Goal: Task Accomplishment & Management: Complete application form

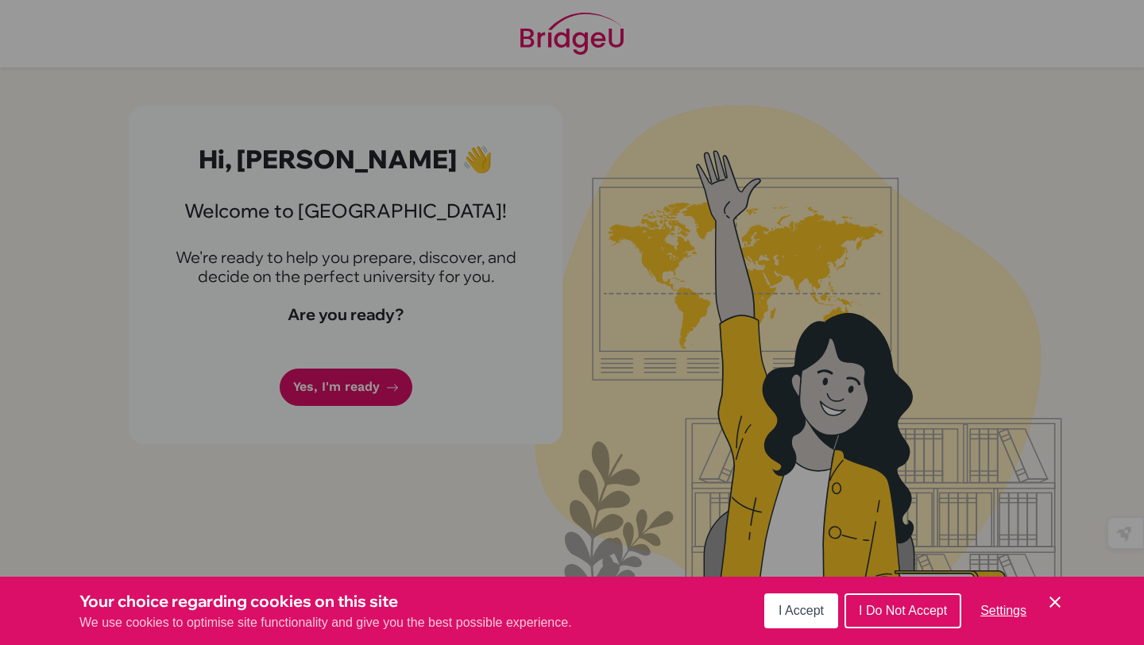
click at [797, 626] on button "I Accept" at bounding box center [801, 611] width 74 height 35
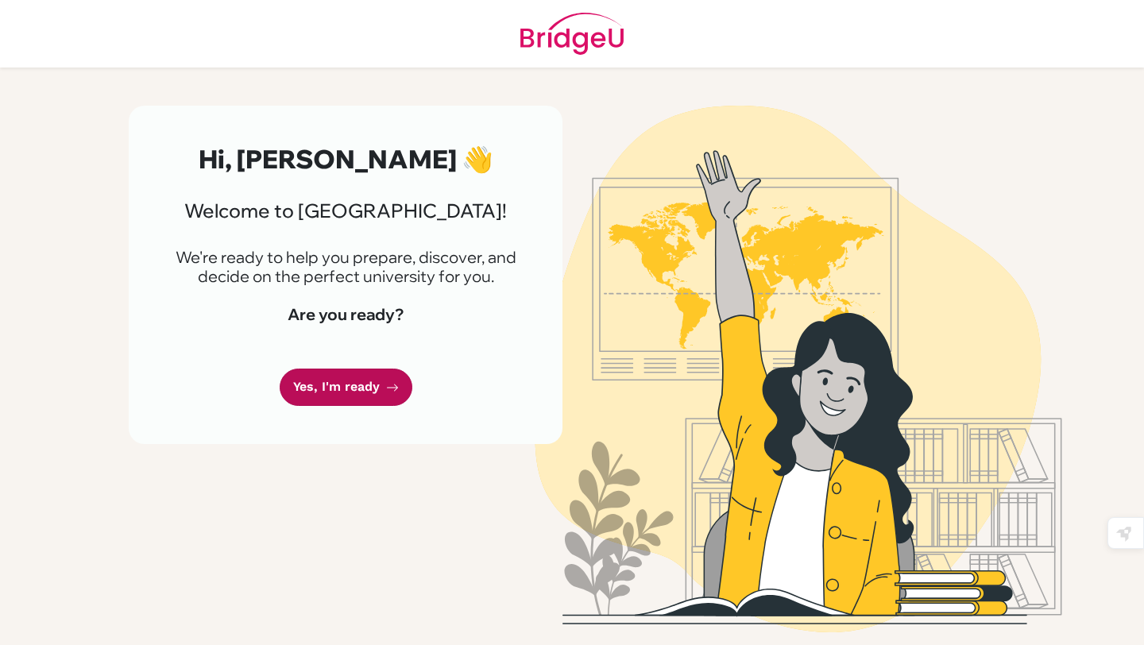
click at [349, 388] on link "Yes, I'm ready" at bounding box center [346, 387] width 133 height 37
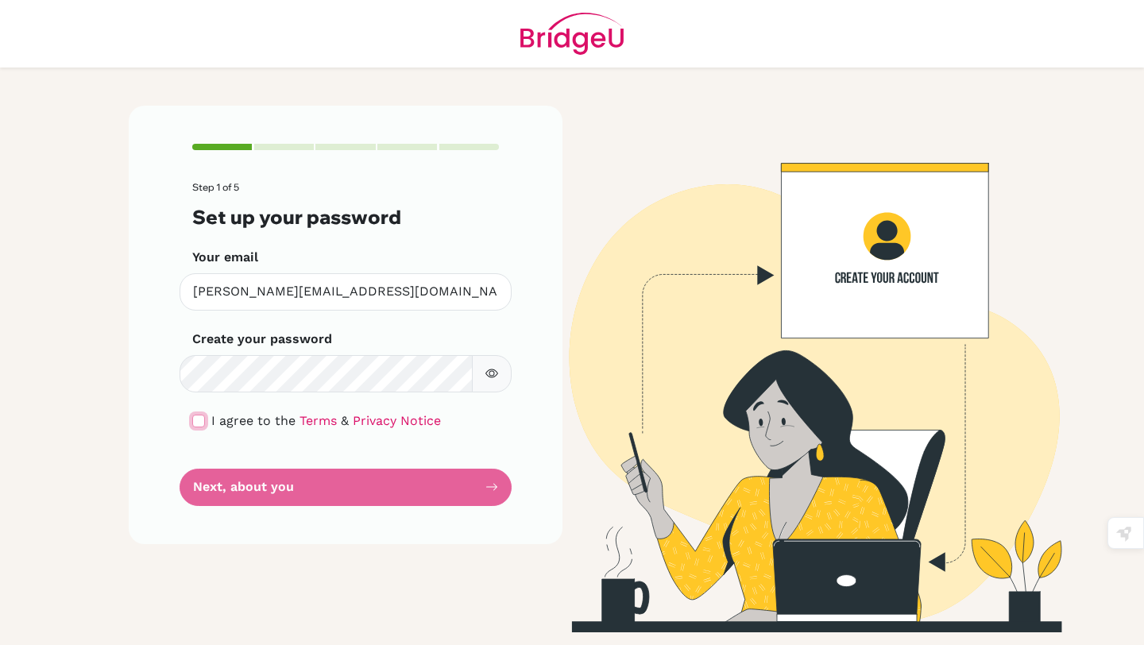
click at [192, 423] on input "checkbox" at bounding box center [198, 421] width 13 height 13
checkbox input "true"
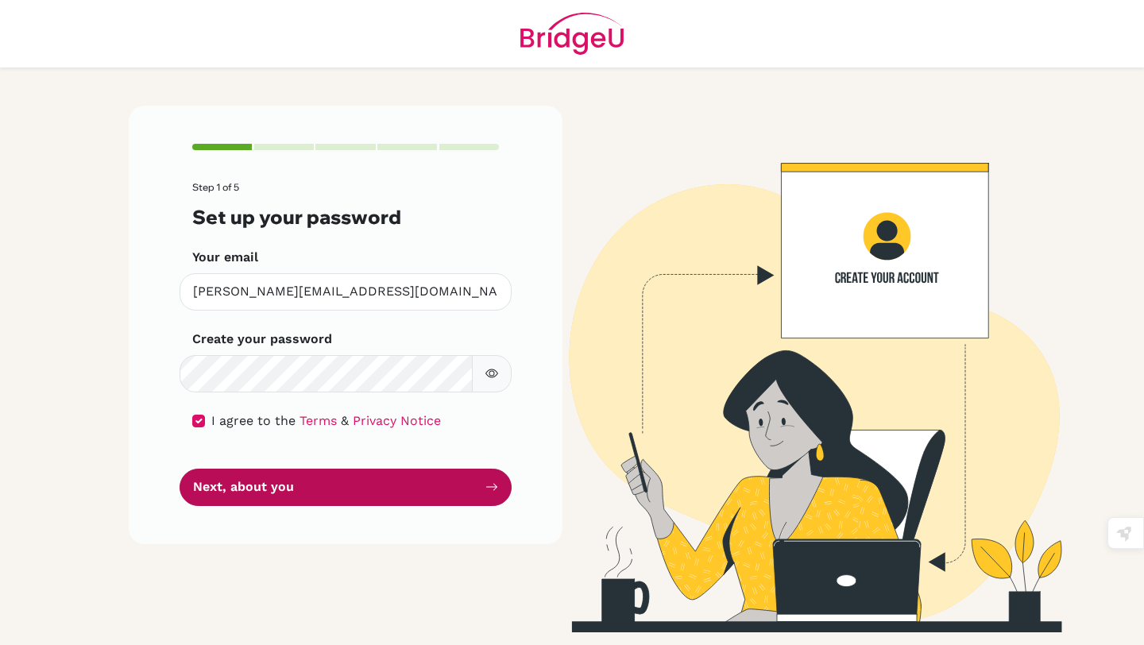
click at [226, 497] on button "Next, about you" at bounding box center [346, 487] width 332 height 37
